Goal: Navigation & Orientation: Find specific page/section

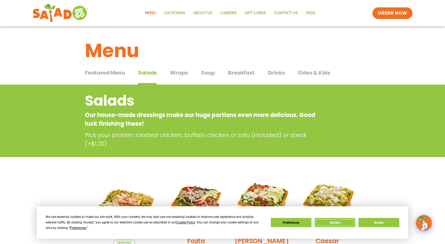
click at [344, 223] on button "Decline" at bounding box center [335, 222] width 41 height 9
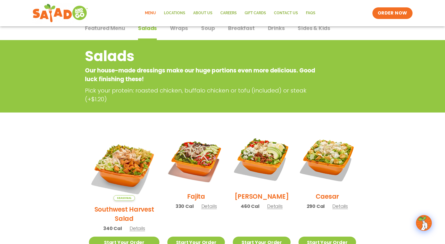
scroll to position [26, 0]
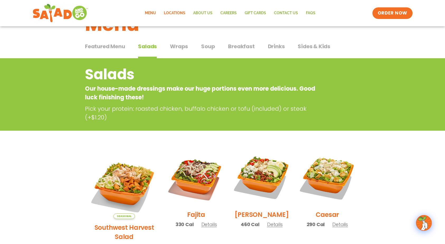
click at [182, 13] on link "Locations" at bounding box center [174, 13] width 29 height 12
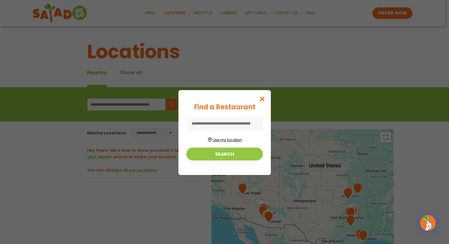
click at [216, 140] on button "Use my location" at bounding box center [224, 139] width 77 height 7
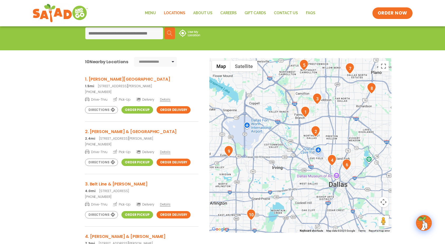
scroll to position [79, 0]
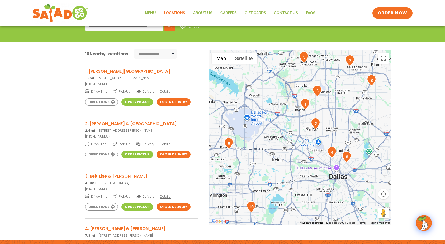
click at [98, 144] on span "Drive-Thru" at bounding box center [96, 143] width 22 height 5
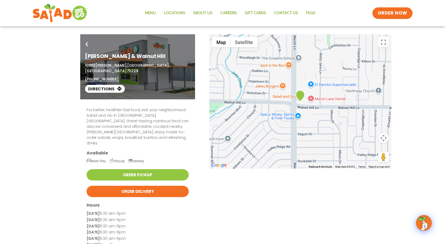
click at [101, 85] on link "Directions" at bounding box center [105, 89] width 40 height 8
click at [128, 169] on link "Order Pickup" at bounding box center [138, 174] width 102 height 11
